Goal: Information Seeking & Learning: Find specific fact

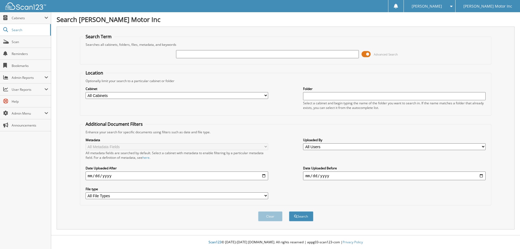
click at [386, 54] on span "Advanced Search" at bounding box center [385, 54] width 24 height 4
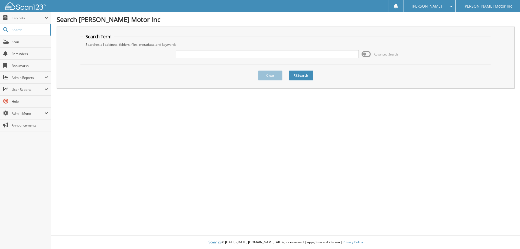
click at [202, 55] on input "text" at bounding box center [267, 54] width 182 height 8
type input "155428"
click at [300, 79] on button "Search" at bounding box center [301, 75] width 24 height 10
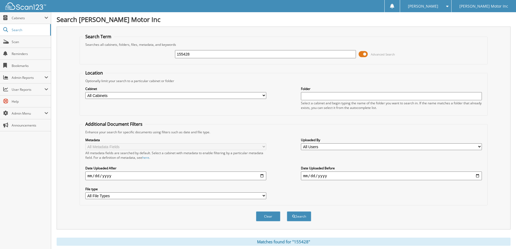
scroll to position [84, 0]
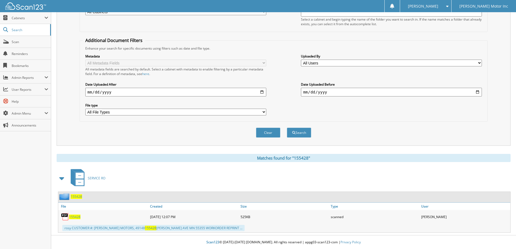
click at [271, 132] on button "Clear" at bounding box center [268, 132] width 24 height 10
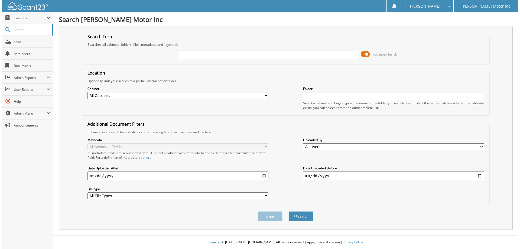
scroll to position [0, 0]
click at [199, 55] on input "text" at bounding box center [267, 54] width 182 height 8
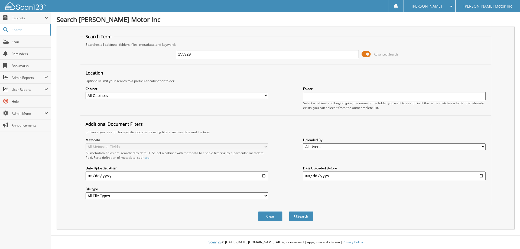
type input "155929"
click at [374, 54] on span "Advanced Search" at bounding box center [385, 54] width 24 height 4
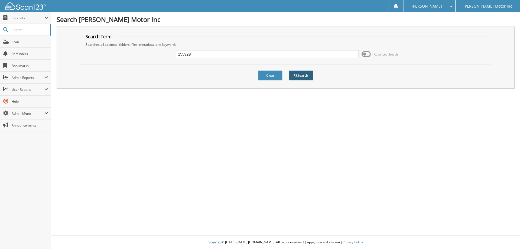
click at [299, 76] on button "Search" at bounding box center [301, 75] width 24 height 10
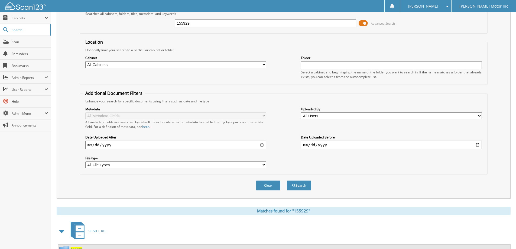
scroll to position [81, 0]
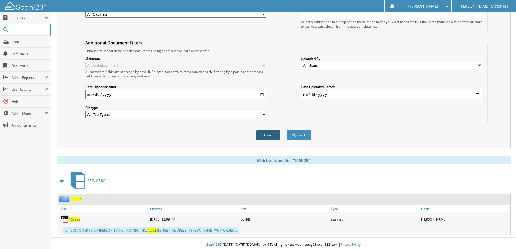
click at [266, 136] on button "Clear" at bounding box center [268, 135] width 24 height 10
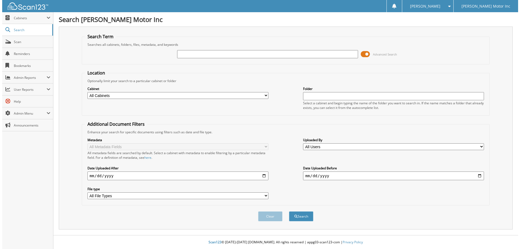
scroll to position [0, 0]
click at [379, 55] on span "Advanced Search" at bounding box center [385, 54] width 24 height 4
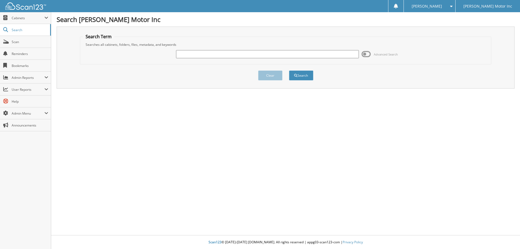
click at [197, 55] on input "text" at bounding box center [267, 54] width 182 height 8
type input "155933"
click at [299, 73] on button "Search" at bounding box center [301, 75] width 24 height 10
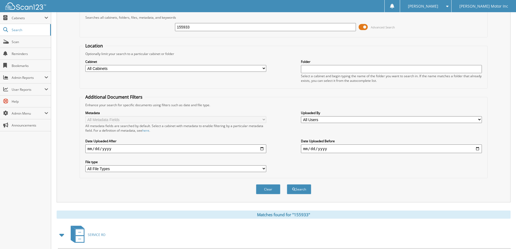
scroll to position [75, 0]
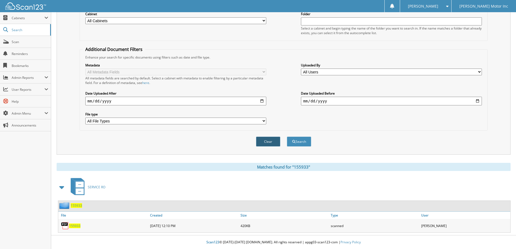
click at [269, 142] on button "Clear" at bounding box center [268, 141] width 24 height 10
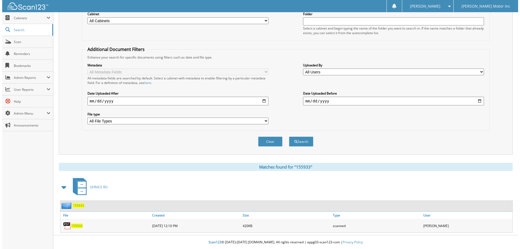
scroll to position [0, 0]
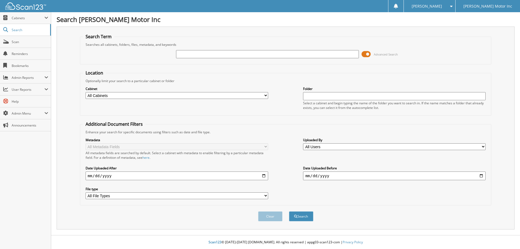
click at [206, 53] on input "text" at bounding box center [267, 54] width 182 height 8
click at [384, 53] on span "Advanced Search" at bounding box center [385, 54] width 24 height 4
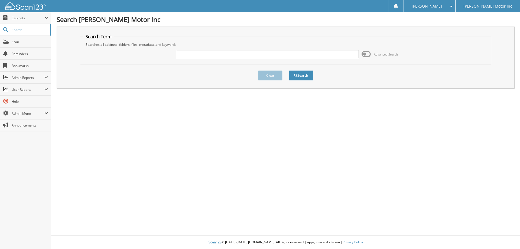
click at [187, 53] on input "text" at bounding box center [267, 54] width 182 height 8
type input "155951"
click at [307, 75] on button "Search" at bounding box center [301, 75] width 24 height 10
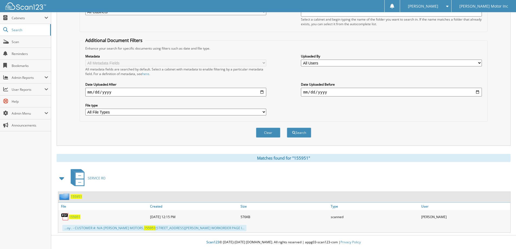
scroll to position [84, 0]
click at [266, 130] on button "Clear" at bounding box center [268, 132] width 24 height 10
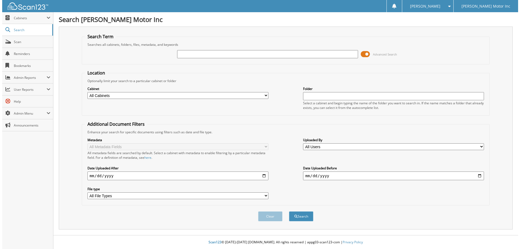
scroll to position [0, 0]
click at [384, 55] on span "Advanced Search" at bounding box center [385, 54] width 24 height 4
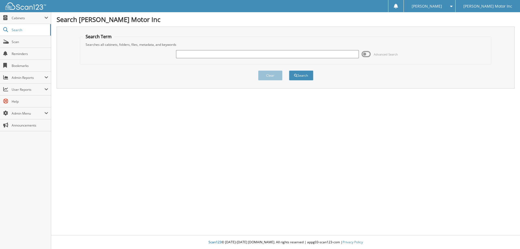
click at [229, 54] on input "text" at bounding box center [267, 54] width 182 height 8
type input "155973"
click at [304, 74] on button "Search" at bounding box center [301, 75] width 24 height 10
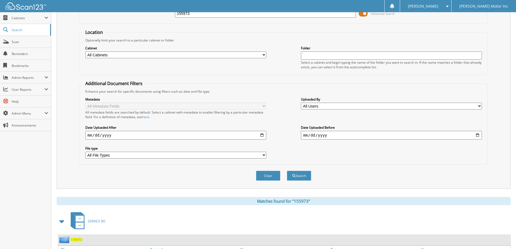
scroll to position [87, 0]
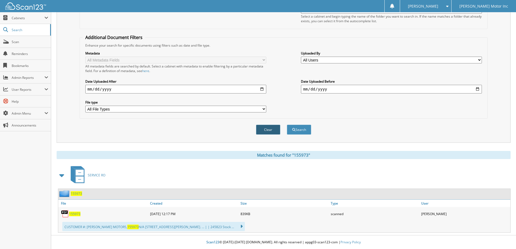
click at [269, 127] on button "Clear" at bounding box center [268, 129] width 24 height 10
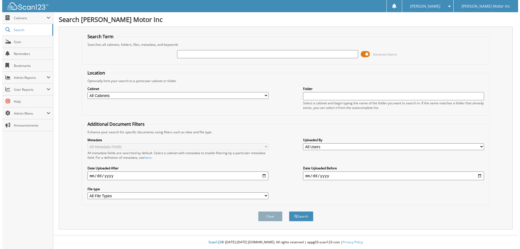
scroll to position [0, 0]
click at [386, 54] on span "Advanced Search" at bounding box center [385, 54] width 24 height 4
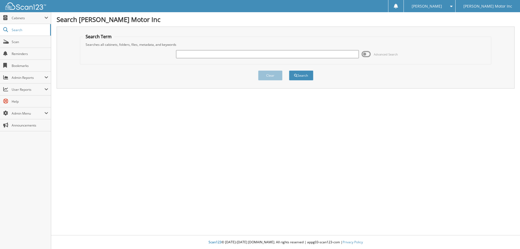
click at [196, 57] on input "text" at bounding box center [267, 54] width 182 height 8
type input "156009"
click at [300, 75] on button "Search" at bounding box center [301, 75] width 24 height 10
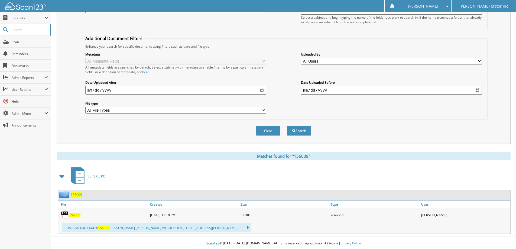
scroll to position [87, 0]
